Goal: Task Accomplishment & Management: Use online tool/utility

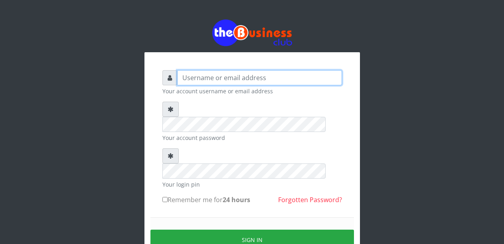
click at [206, 77] on input "text" at bounding box center [259, 77] width 165 height 15
type input "Malamsidi3030"
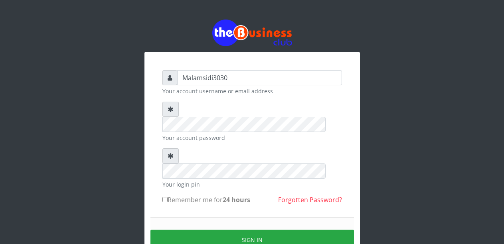
click at [250, 217] on div "Sign in" at bounding box center [251, 239] width 203 height 45
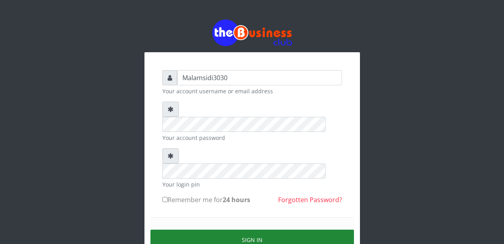
click at [251, 230] on button "Sign in" at bounding box center [251, 240] width 203 height 20
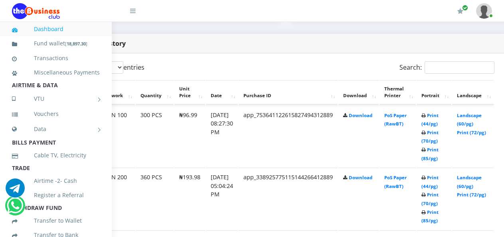
scroll to position [399, 68]
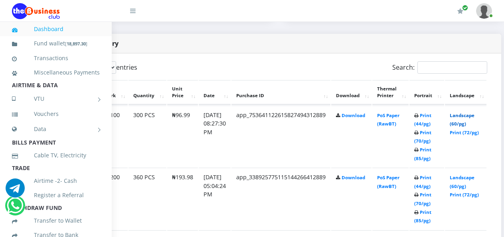
click at [465, 118] on link "Landscape (60/pg)" at bounding box center [461, 119] width 25 height 15
